Goal: Task Accomplishment & Management: Use online tool/utility

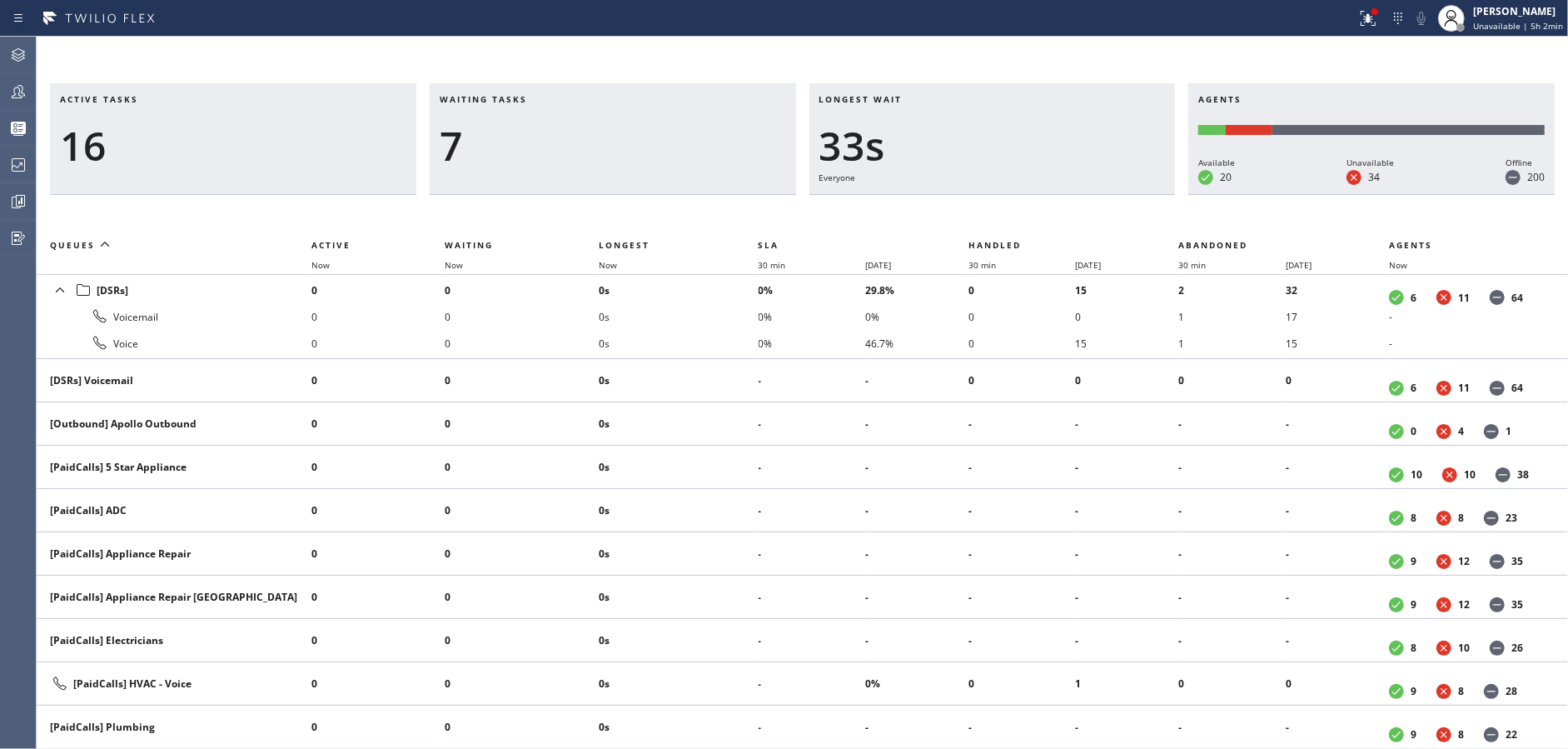
click at [536, 60] on div "Active tasks 16 Waiting tasks 7 Longest wait 33s Everyone Agents Available 20 U…" at bounding box center [802, 393] width 1531 height 712
click at [461, 208] on div "Active tasks 14 Waiting tasks 3 Longest wait 2:16 Appliance Repair High End Age…" at bounding box center [802, 416] width 1531 height 665
click at [533, 122] on div "3" at bounding box center [612, 145] width 346 height 48
click at [552, 137] on div "2" at bounding box center [612, 145] width 346 height 48
click at [433, 152] on div "Waiting tasks 1" at bounding box center [612, 139] width 366 height 112
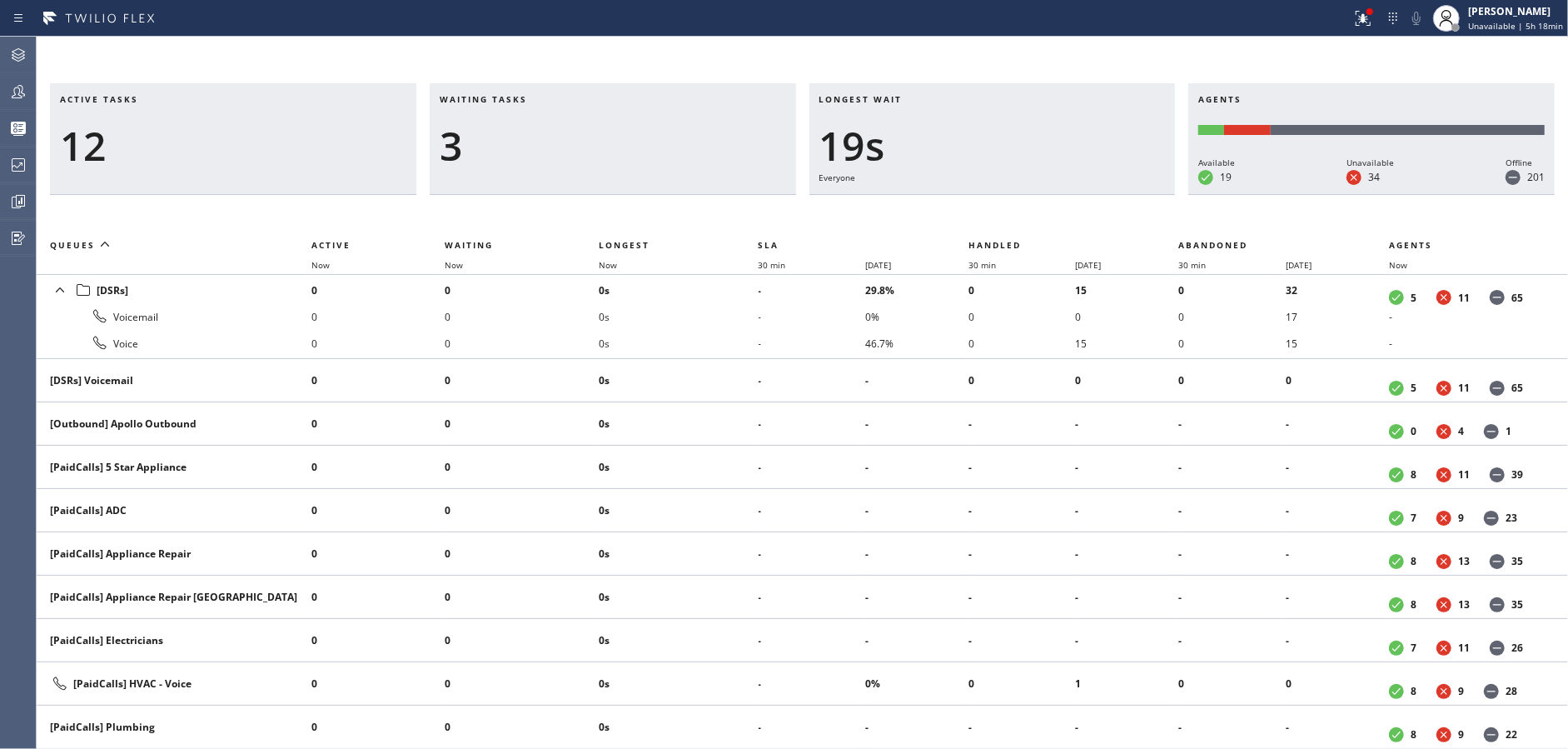
click at [502, 192] on div "Waiting tasks 3" at bounding box center [612, 139] width 366 height 112
click at [573, 186] on div "Waiting tasks 4" at bounding box center [612, 139] width 366 height 112
click at [1369, 21] on g at bounding box center [1362, 18] width 15 height 15
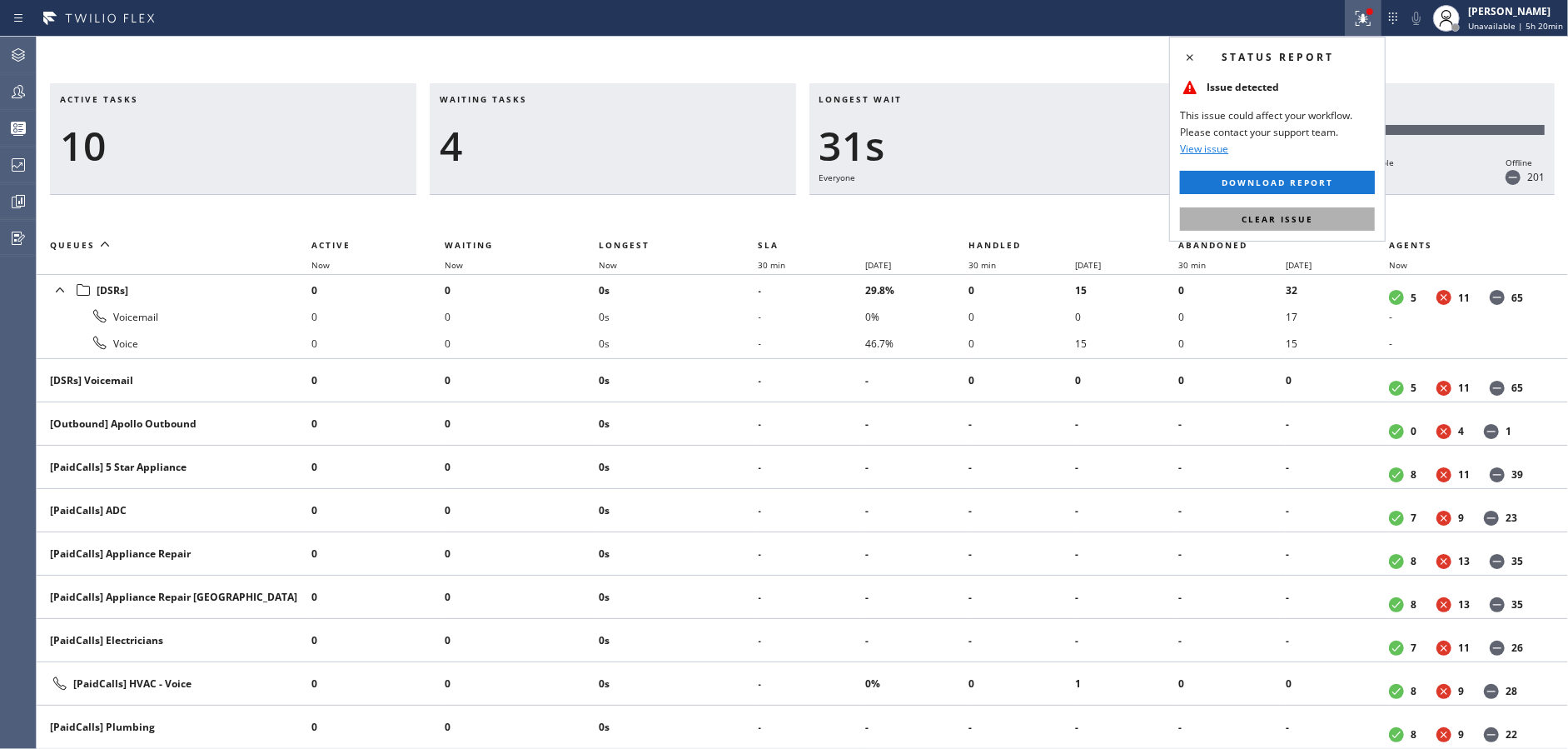
click at [1313, 223] on button "Clear issue" at bounding box center [1277, 220] width 195 height 24
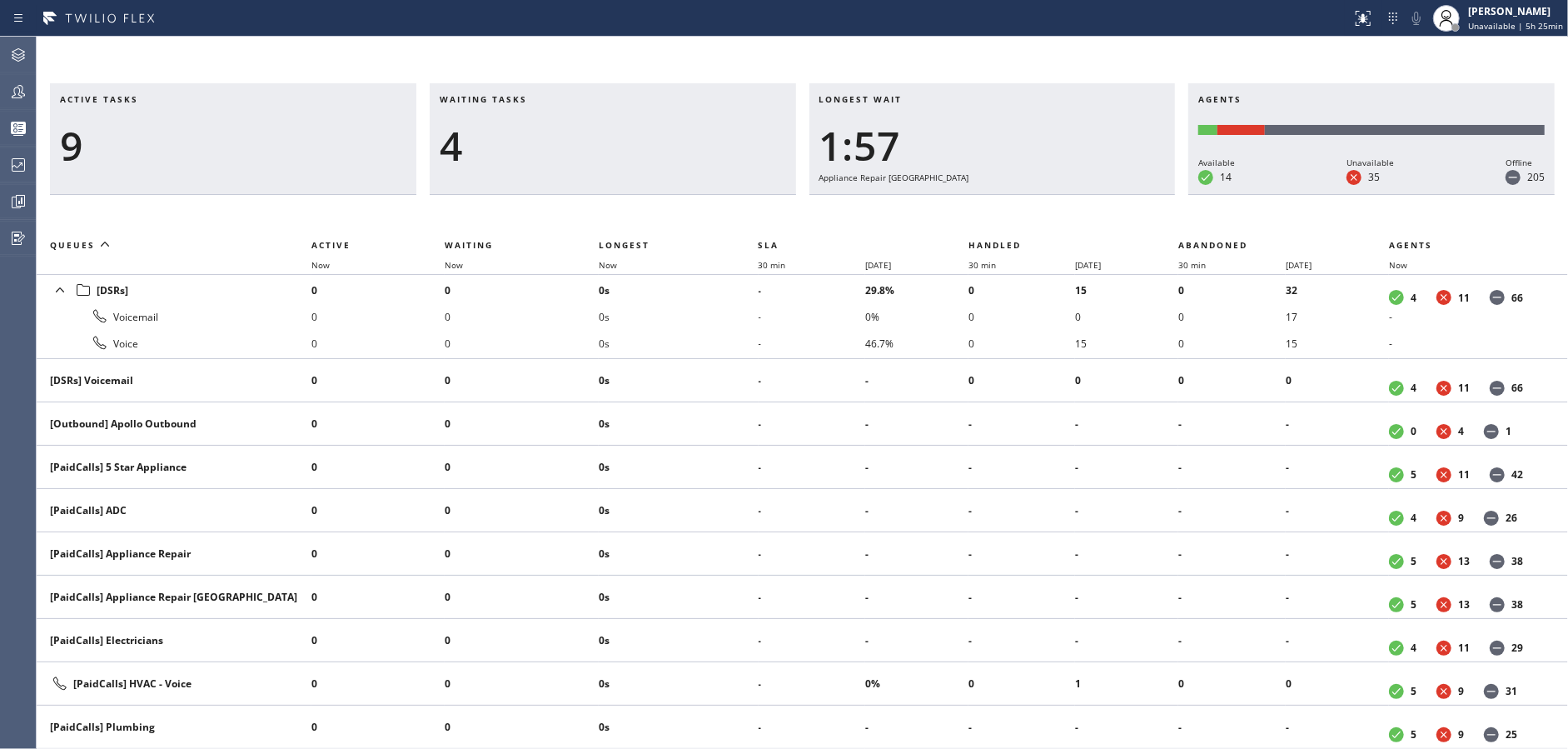
drag, startPoint x: 512, startPoint y: 140, endPoint x: 575, endPoint y: 139, distance: 63.0
click at [512, 140] on div "4" at bounding box center [612, 145] width 346 height 48
click at [1501, 8] on div "[PERSON_NAME]" at bounding box center [1516, 11] width 95 height 14
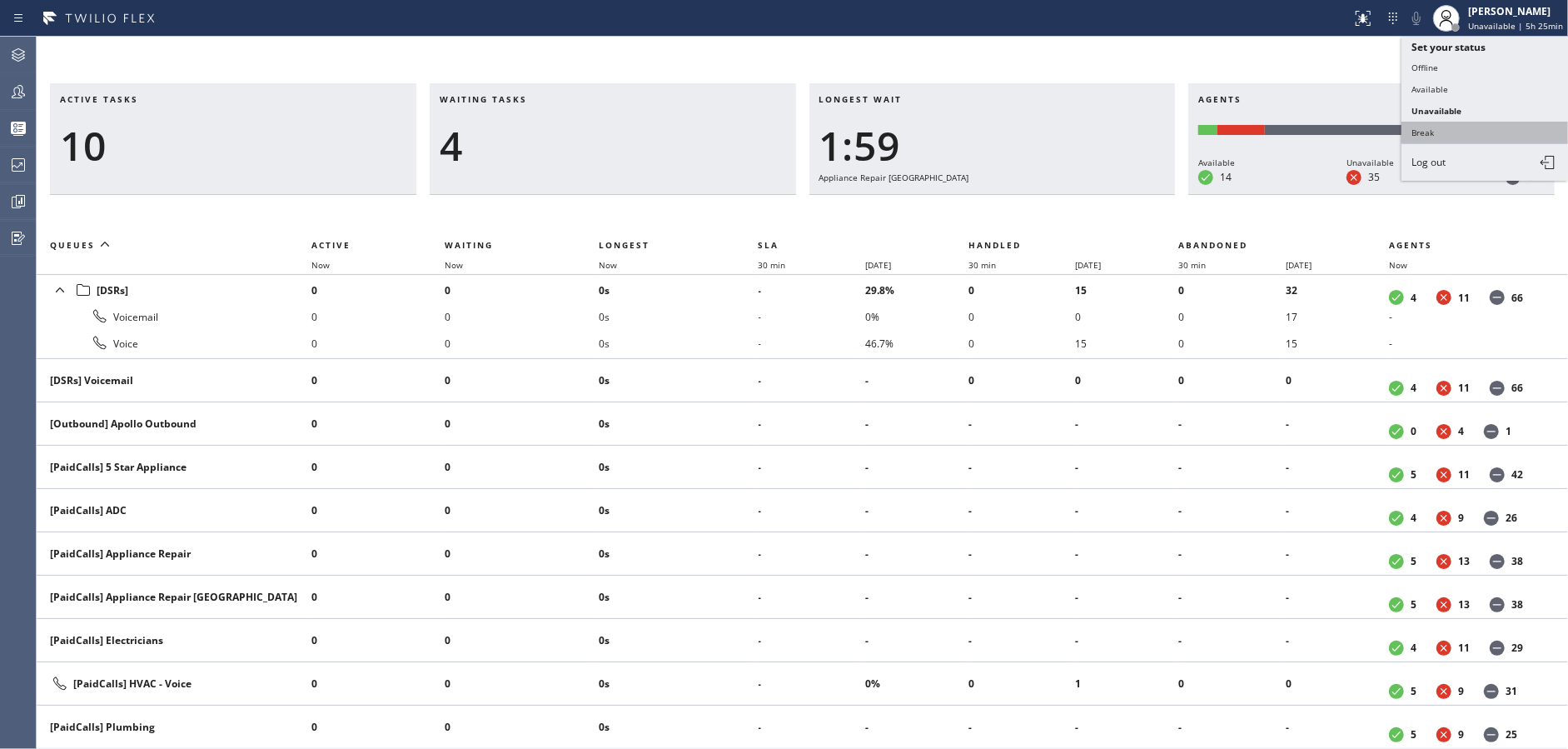
click at [1457, 140] on button "Break" at bounding box center [1484, 133] width 166 height 22
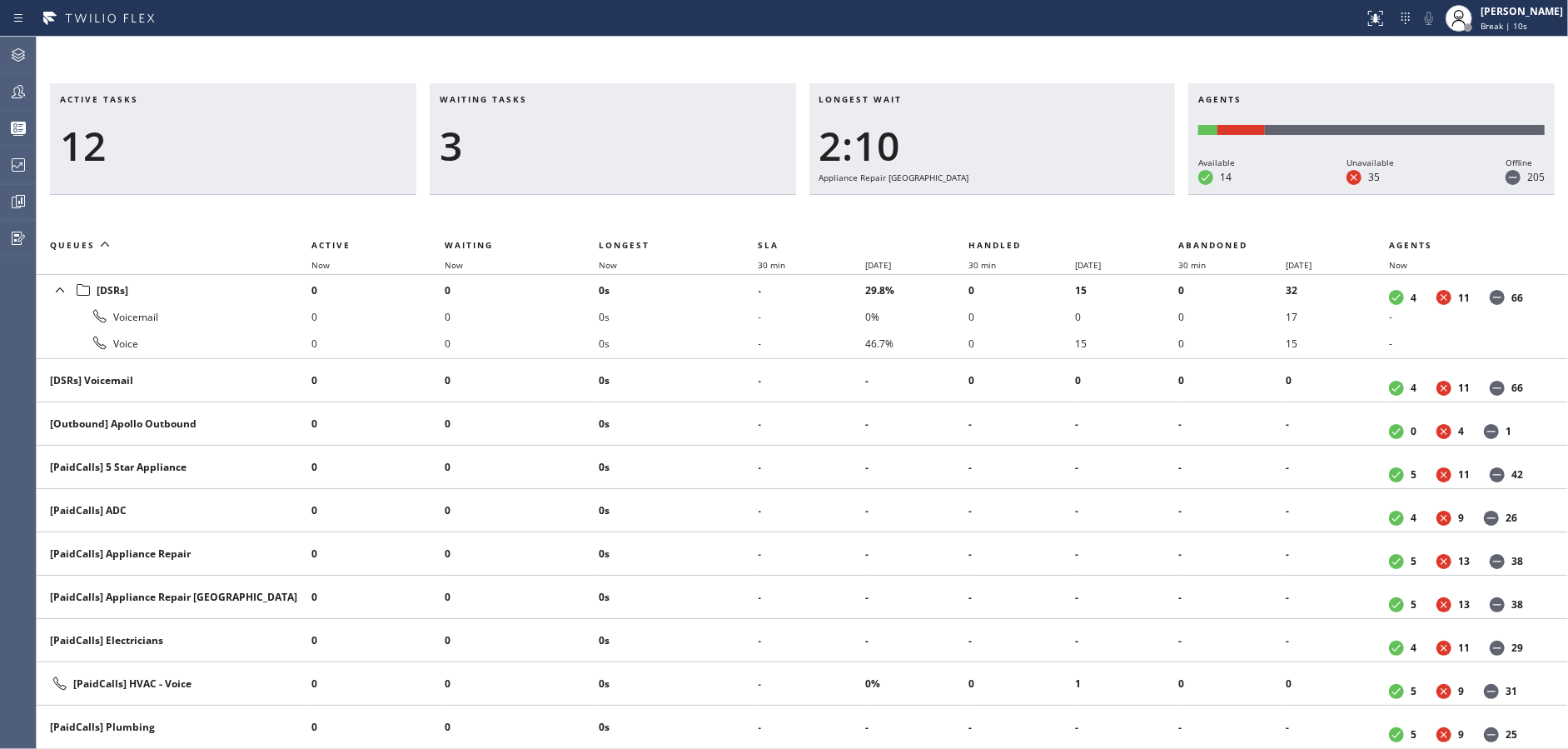
click at [586, 179] on div "Waiting tasks 3" at bounding box center [612, 139] width 366 height 112
click at [586, 179] on div "Waiting tasks 2" at bounding box center [612, 139] width 366 height 112
click at [586, 179] on div "Waiting tasks 3" at bounding box center [612, 139] width 366 height 112
click at [586, 179] on div "Waiting tasks 5" at bounding box center [612, 139] width 366 height 112
click at [586, 179] on div "Waiting tasks 4" at bounding box center [612, 139] width 366 height 112
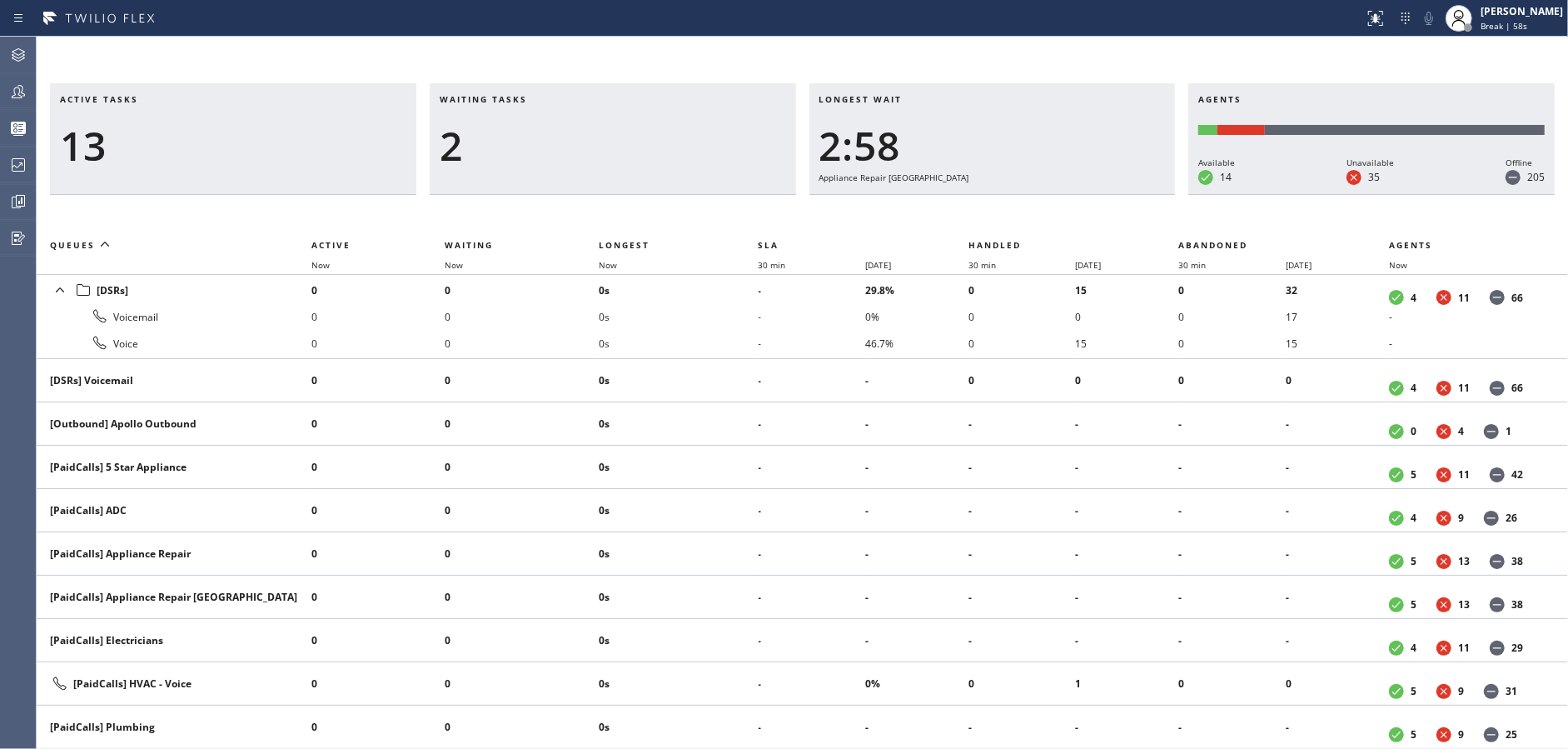
click at [586, 179] on div "Waiting tasks 2" at bounding box center [612, 139] width 366 height 112
click at [586, 179] on div "Waiting tasks 3" at bounding box center [612, 139] width 366 height 112
click at [586, 179] on div "Waiting tasks 2" at bounding box center [612, 139] width 366 height 112
click at [586, 179] on div "Waiting tasks 3" at bounding box center [612, 139] width 366 height 112
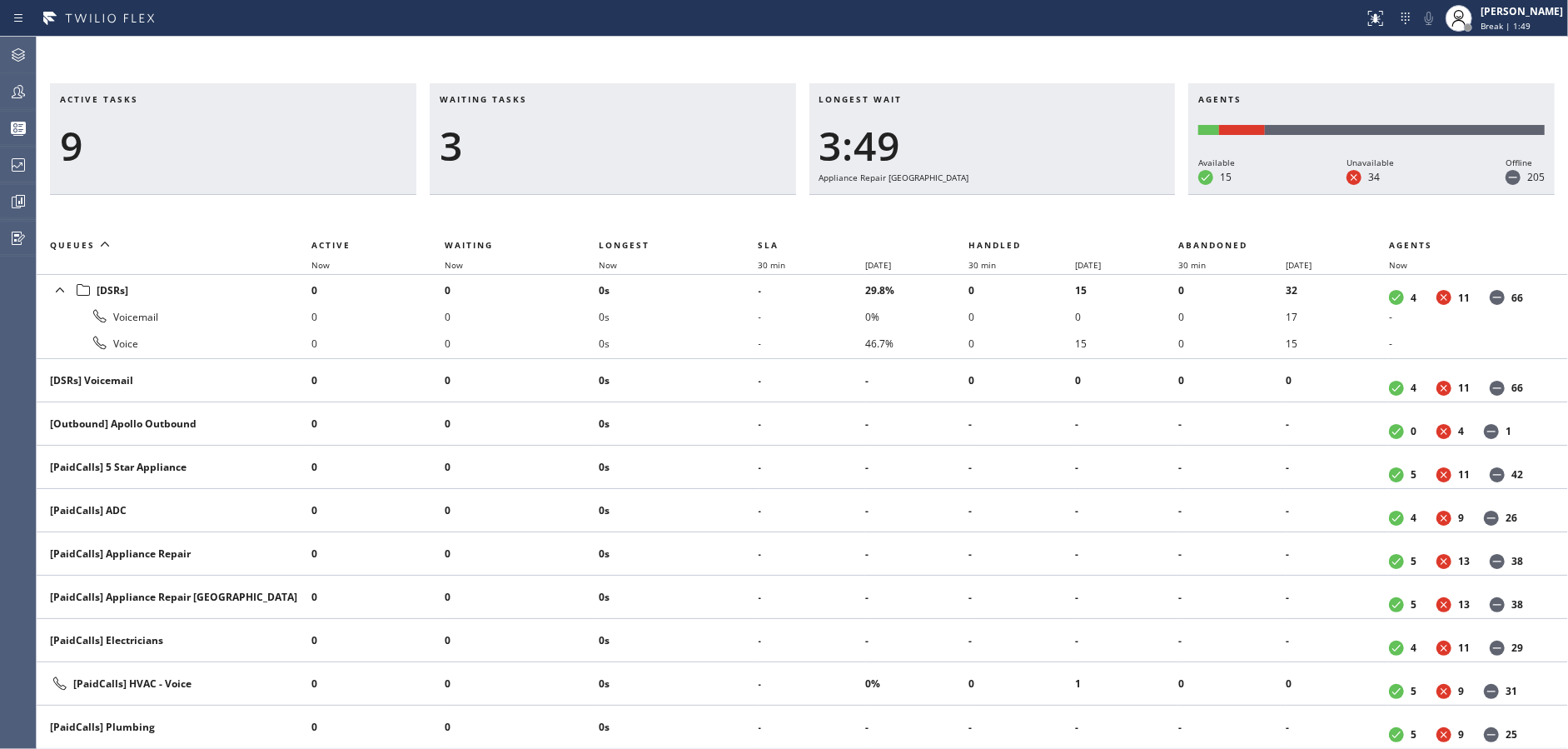
click at [586, 179] on div "Waiting tasks 3" at bounding box center [612, 139] width 366 height 112
click at [586, 179] on div "Waiting tasks 5" at bounding box center [612, 139] width 366 height 112
click at [586, 179] on div "Waiting tasks 3" at bounding box center [612, 139] width 366 height 112
click at [586, 179] on div "Waiting tasks 2" at bounding box center [612, 139] width 366 height 112
click at [586, 179] on div "Waiting tasks 3" at bounding box center [612, 139] width 366 height 112
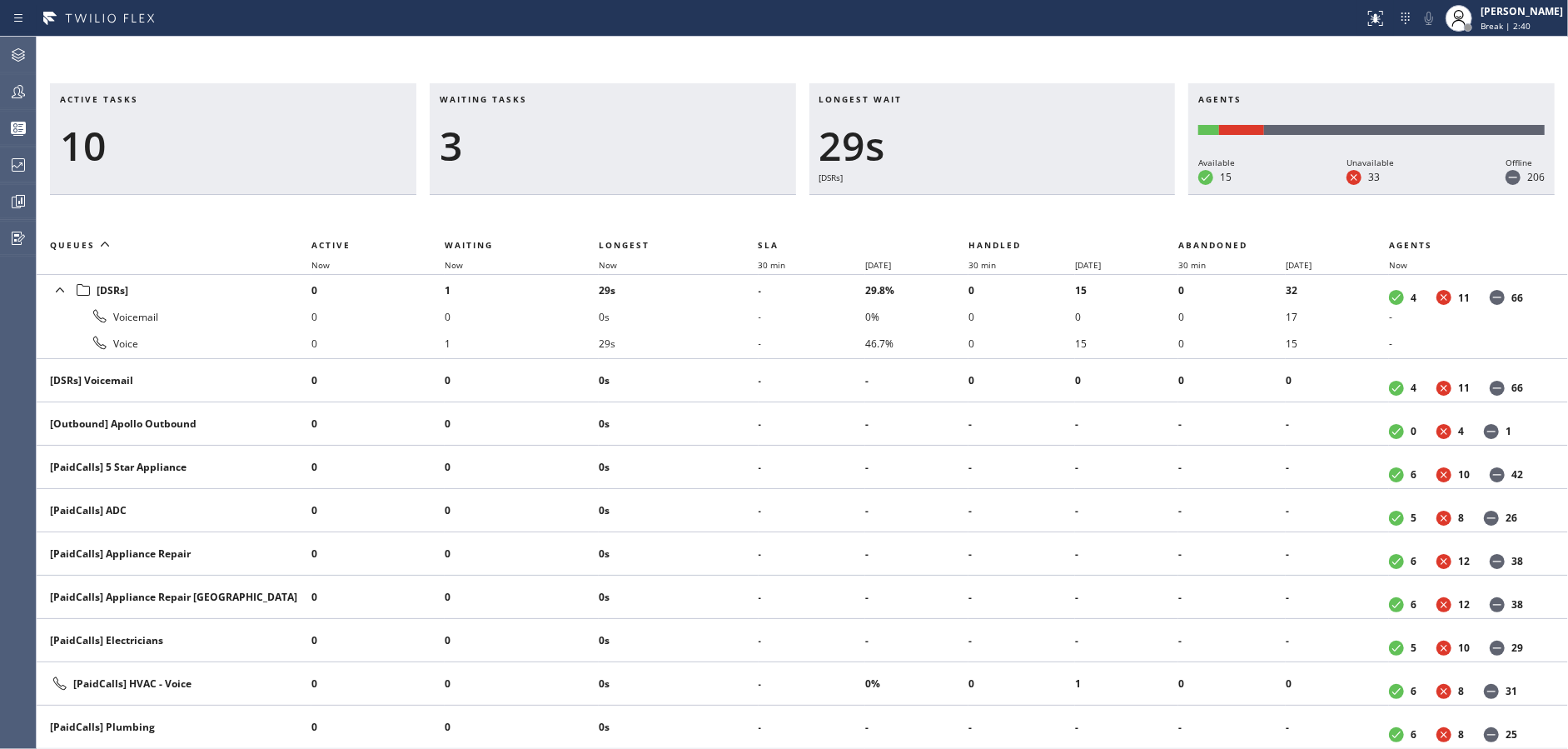
click at [586, 179] on div "Waiting tasks 3" at bounding box center [612, 139] width 366 height 112
click at [586, 179] on div "Waiting tasks 2" at bounding box center [612, 139] width 366 height 112
click at [480, 141] on div "4" at bounding box center [612, 145] width 346 height 48
click at [731, 514] on td "0s" at bounding box center [679, 511] width 160 height 44
